Goal: Transaction & Acquisition: Purchase product/service

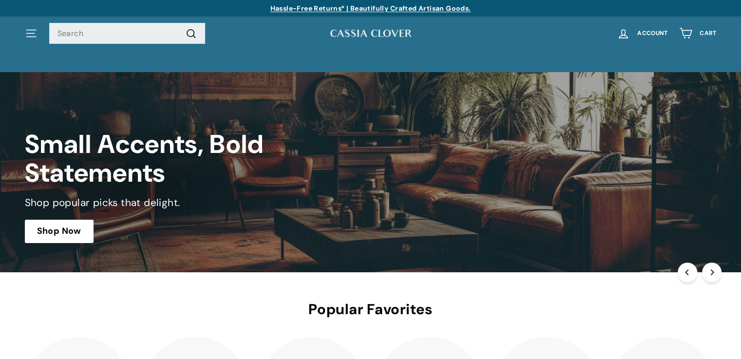
scroll to position [107, 0]
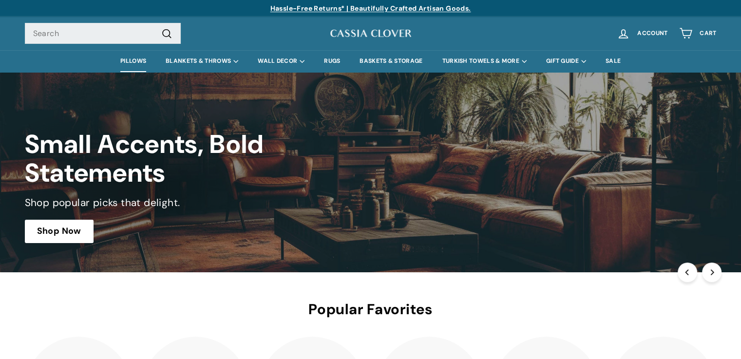
click at [135, 62] on link "PILLOWS" at bounding box center [133, 61] width 45 height 22
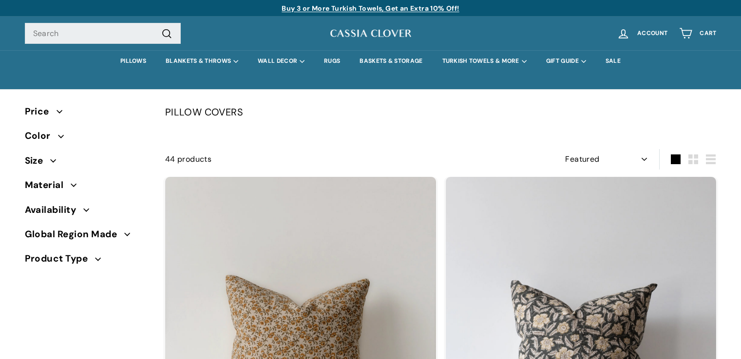
select select "manual"
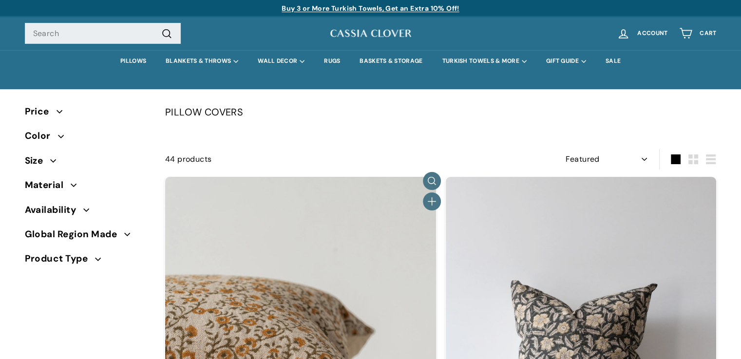
click at [338, 265] on img at bounding box center [300, 312] width 271 height 271
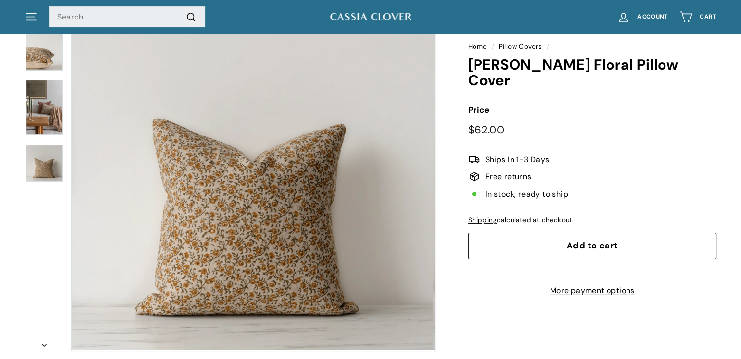
scroll to position [118, 0]
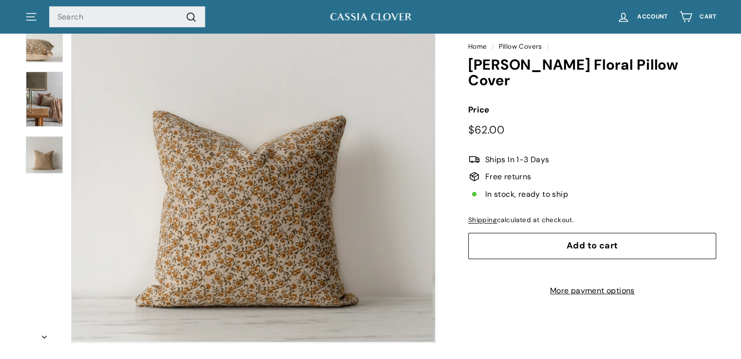
click at [597, 240] on span "Add to cart" at bounding box center [593, 246] width 52 height 12
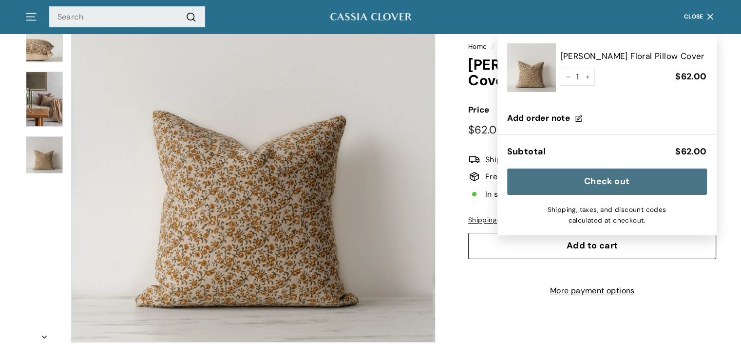
click at [574, 187] on button "Check out" at bounding box center [607, 182] width 200 height 26
